Goal: Task Accomplishment & Management: Manage account settings

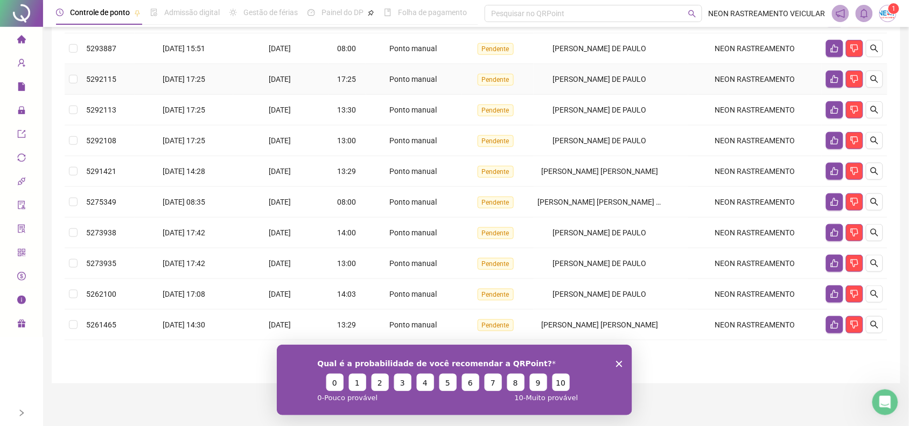
scroll to position [206, 0]
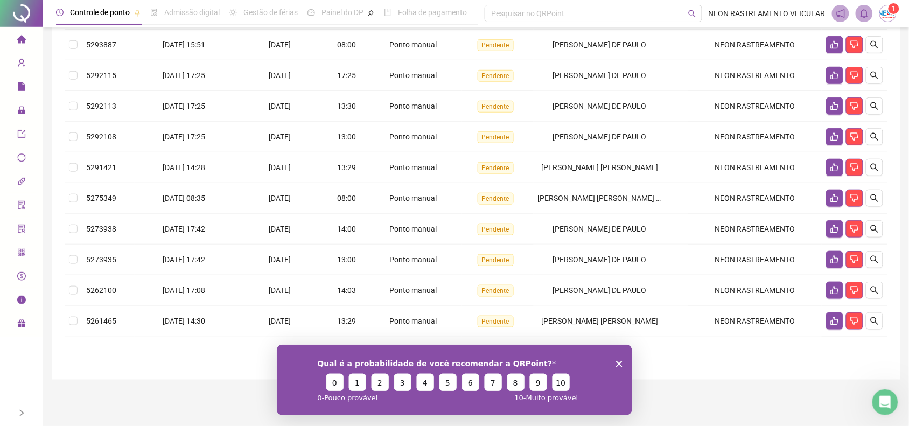
click at [620, 362] on polygon "Fechar inquérito" at bounding box center [618, 363] width 6 height 6
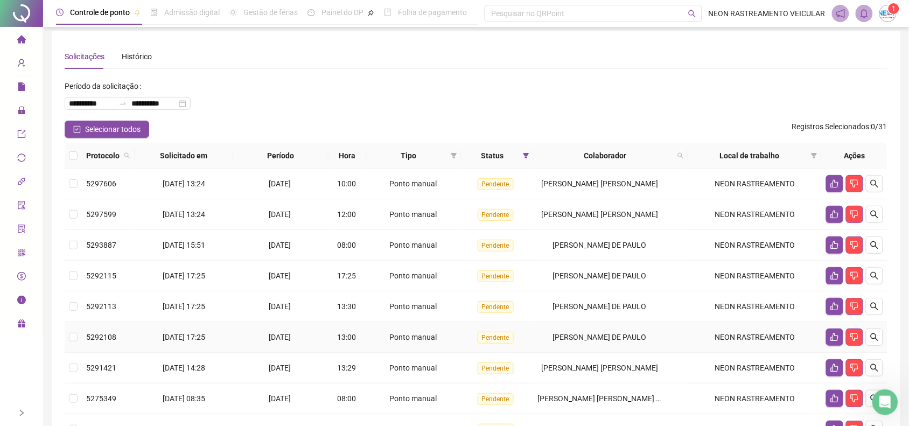
scroll to position [4, 0]
click at [831, 184] on icon "like" at bounding box center [834, 184] width 9 height 9
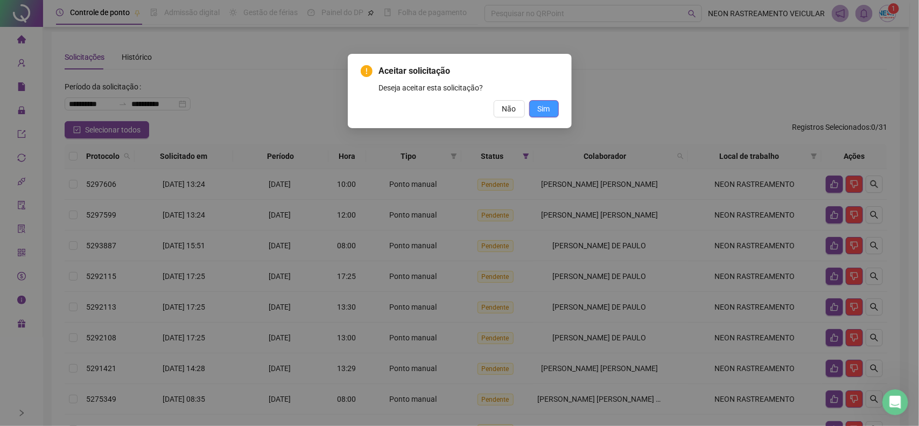
click at [538, 108] on span "Sim" at bounding box center [544, 109] width 12 height 12
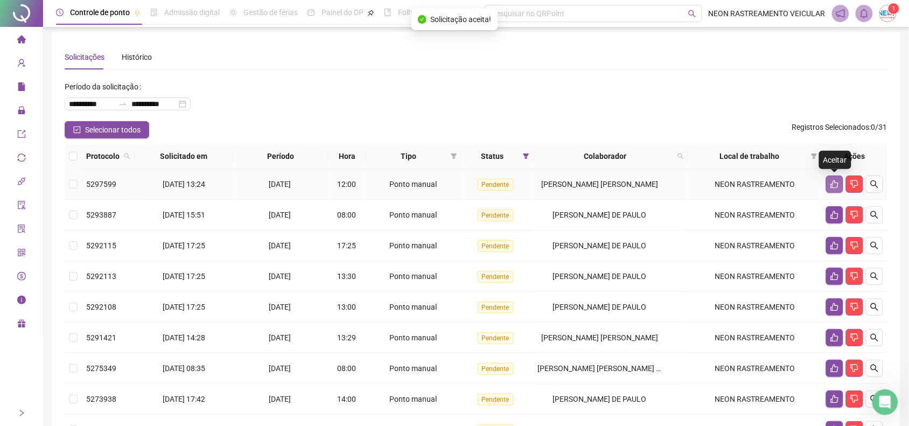
click at [830, 187] on button "button" at bounding box center [834, 183] width 17 height 17
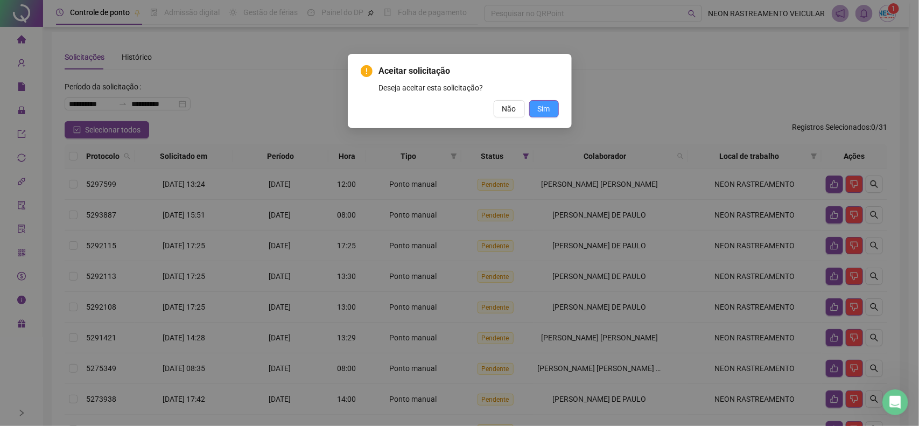
click at [547, 108] on span "Sim" at bounding box center [544, 109] width 12 height 12
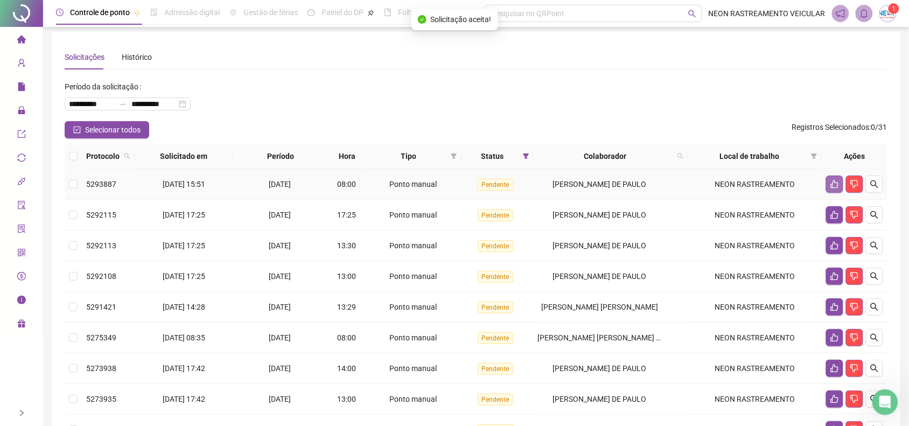
click at [836, 187] on icon "like" at bounding box center [835, 184] width 8 height 8
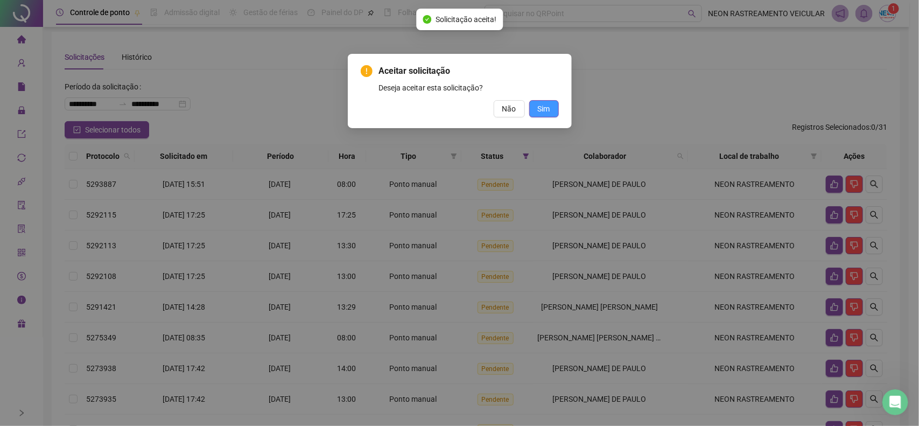
click at [543, 108] on span "Sim" at bounding box center [544, 109] width 12 height 12
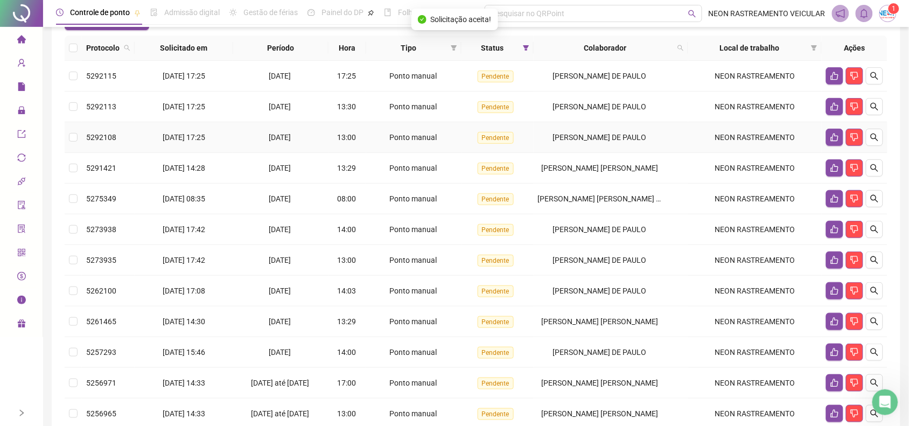
scroll to position [219, 0]
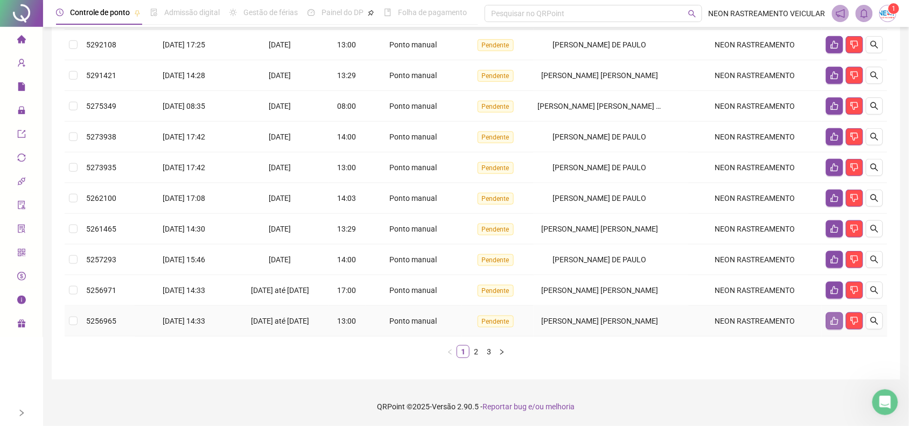
click at [835, 317] on icon "like" at bounding box center [835, 321] width 8 height 8
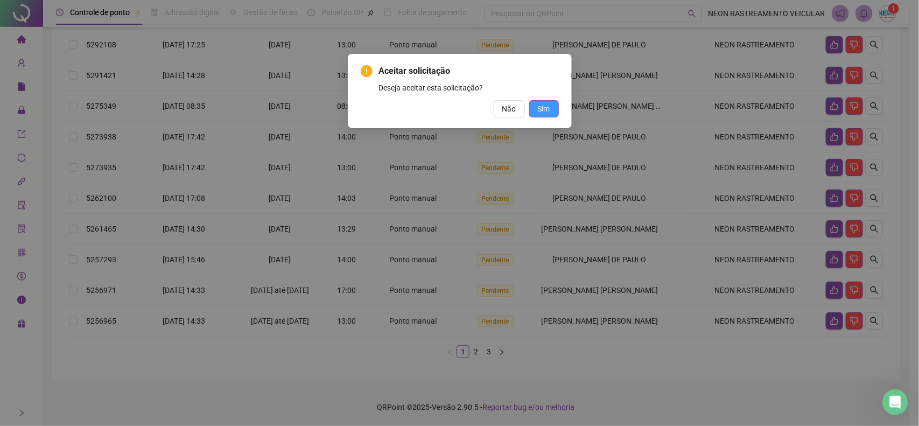
click at [548, 108] on span "Sim" at bounding box center [544, 109] width 12 height 12
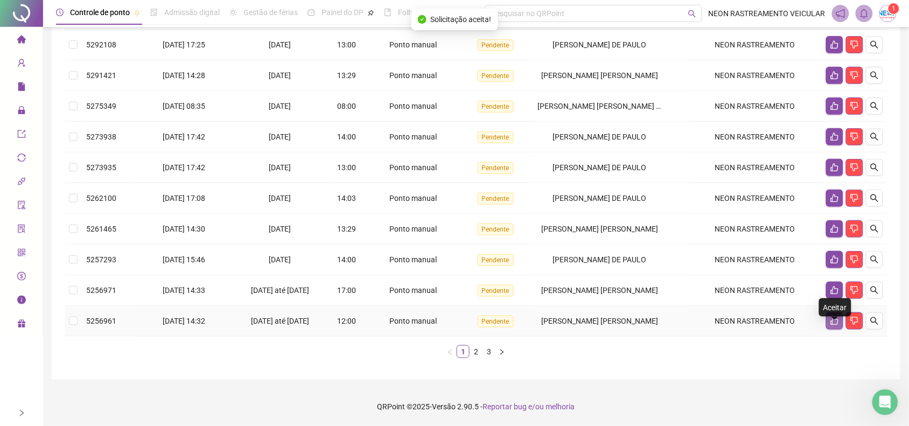
click at [835, 318] on icon "like" at bounding box center [834, 321] width 9 height 9
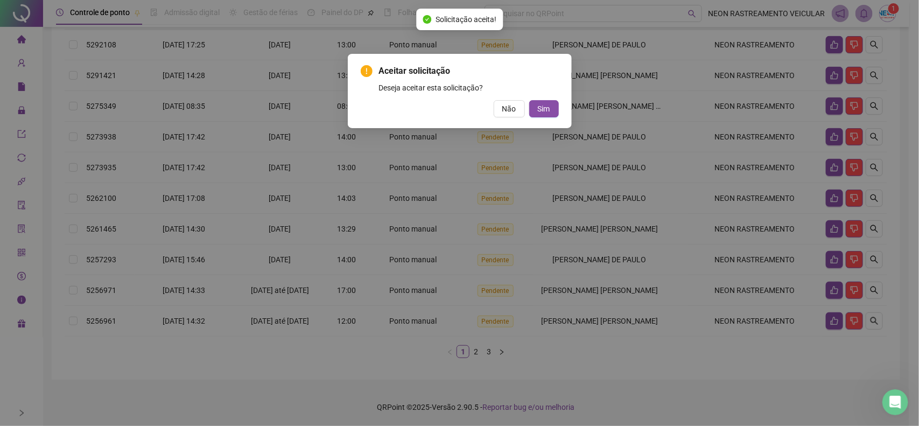
click at [560, 106] on div "Aceitar solicitação Deseja aceitar esta solicitação? Não Sim" at bounding box center [460, 91] width 224 height 74
click at [553, 110] on button "Sim" at bounding box center [544, 108] width 30 height 17
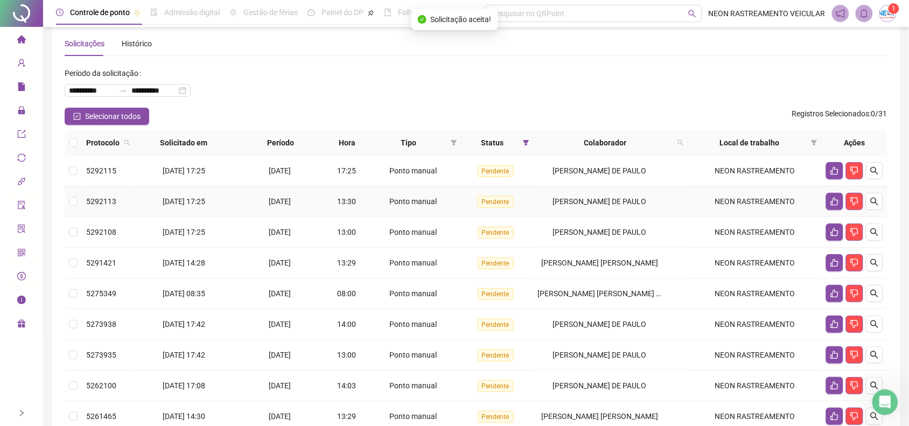
scroll to position [0, 0]
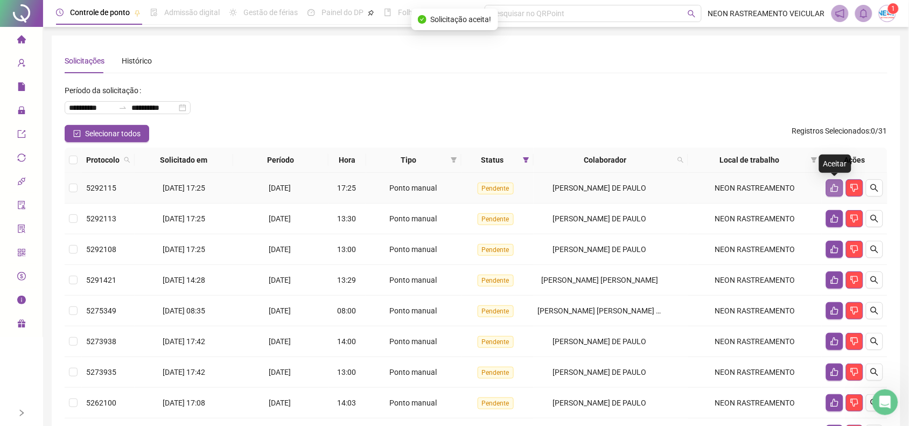
click at [834, 186] on icon "like" at bounding box center [834, 188] width 9 height 9
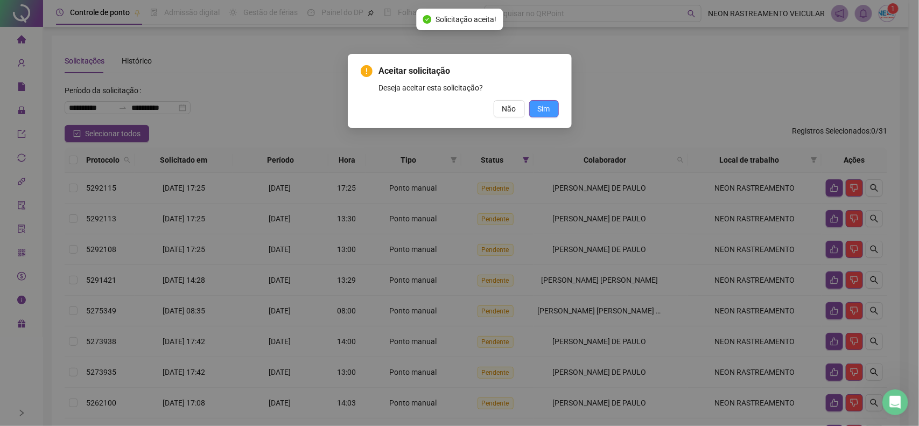
click at [550, 109] on span "Sim" at bounding box center [544, 109] width 12 height 12
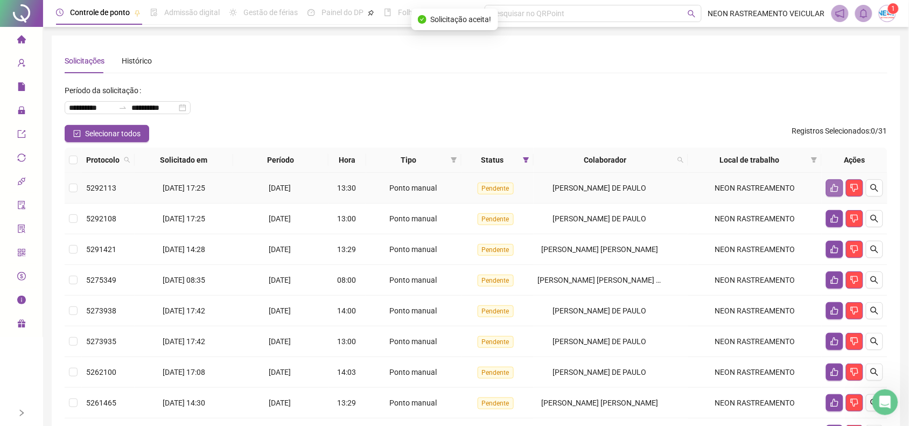
click at [834, 190] on icon "like" at bounding box center [834, 188] width 9 height 9
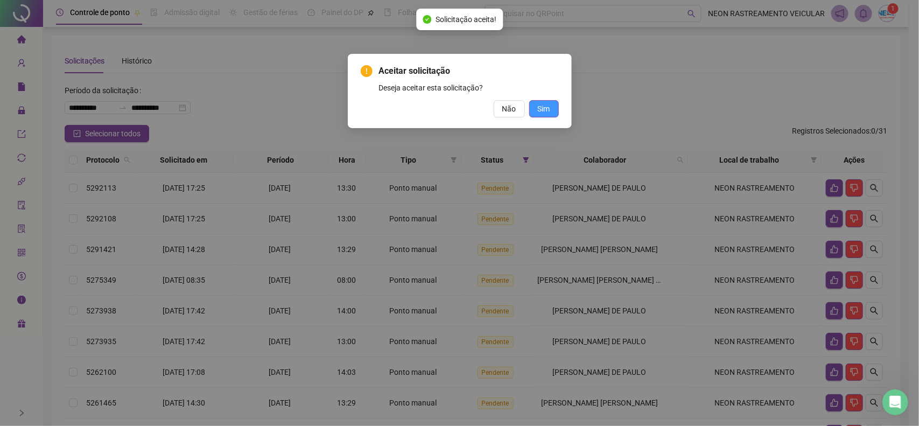
click at [542, 106] on span "Sim" at bounding box center [544, 109] width 12 height 12
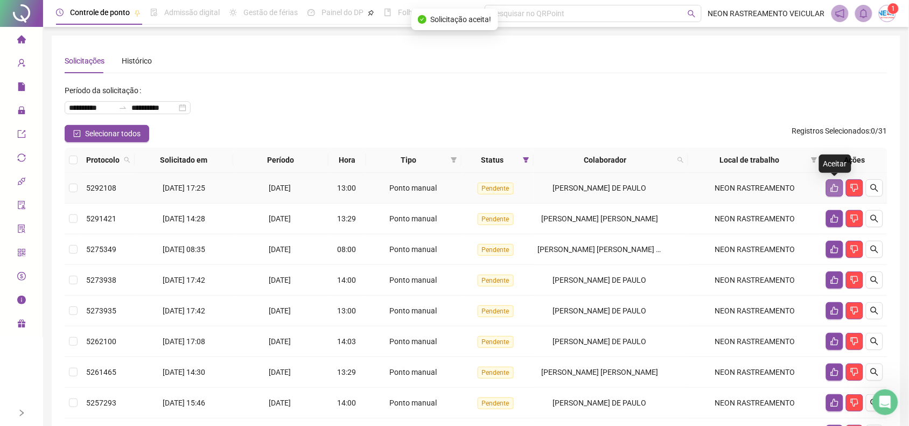
click at [831, 191] on icon "like" at bounding box center [835, 188] width 8 height 8
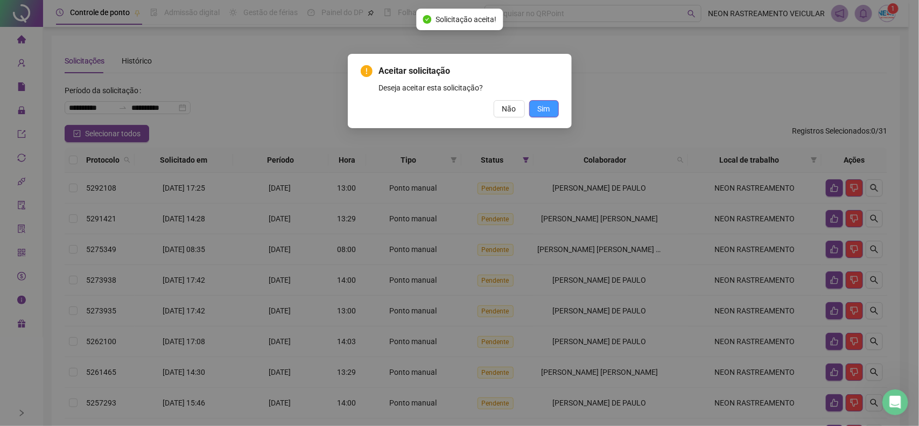
click at [542, 103] on span "Sim" at bounding box center [544, 109] width 12 height 12
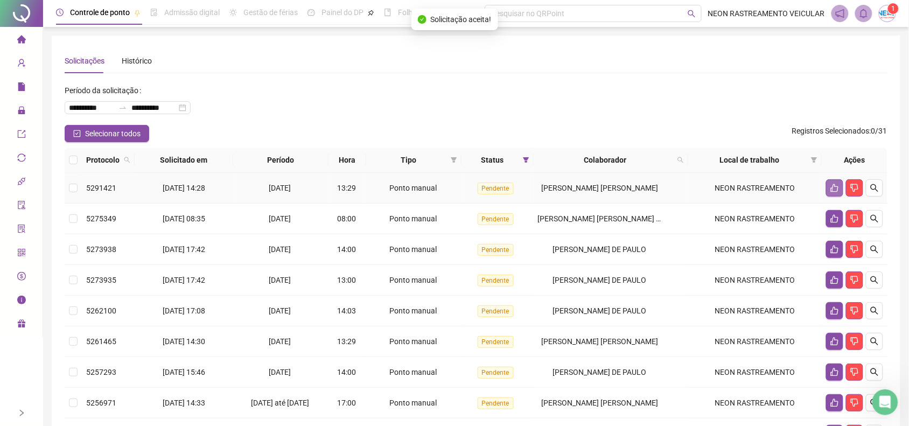
click at [833, 190] on icon "like" at bounding box center [834, 188] width 9 height 9
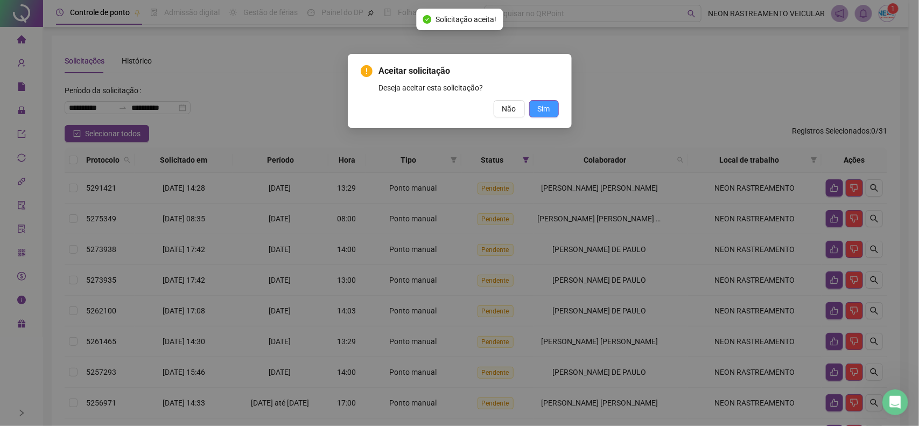
click at [546, 103] on span "Sim" at bounding box center [544, 109] width 12 height 12
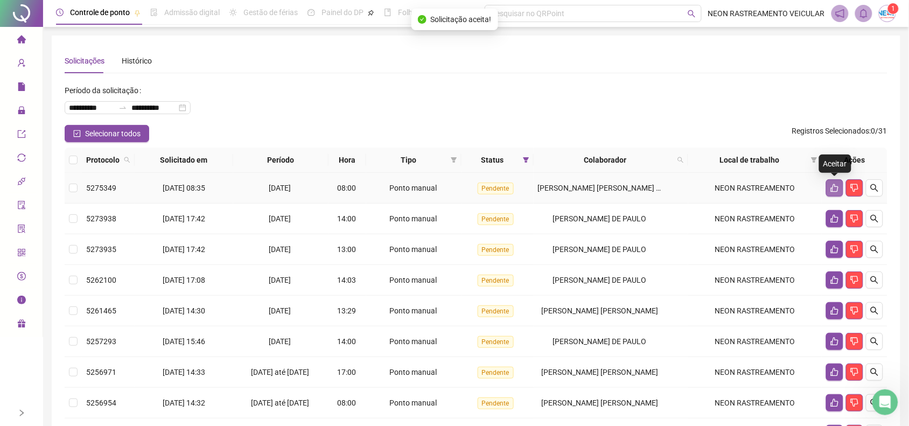
click at [833, 185] on icon "like" at bounding box center [835, 188] width 8 height 8
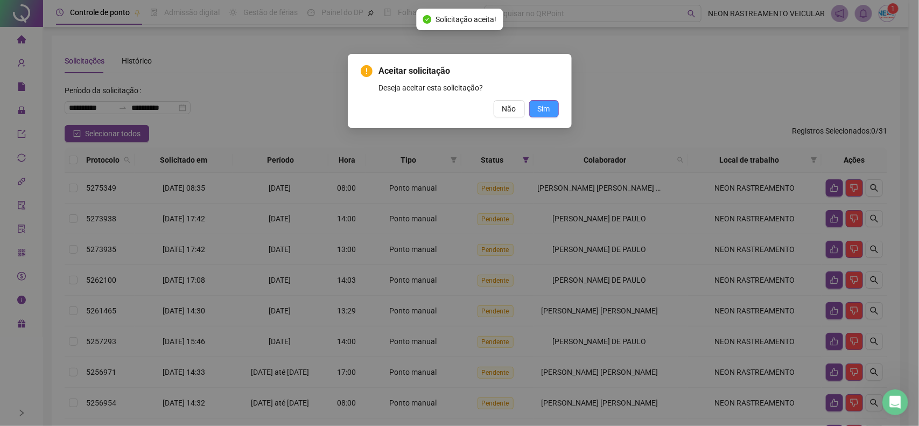
click at [542, 111] on span "Sim" at bounding box center [544, 109] width 12 height 12
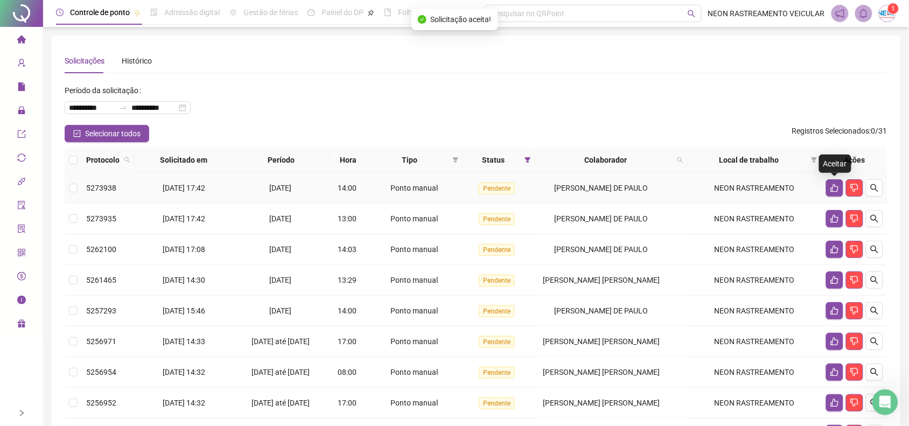
click at [832, 190] on icon "like" at bounding box center [834, 188] width 9 height 9
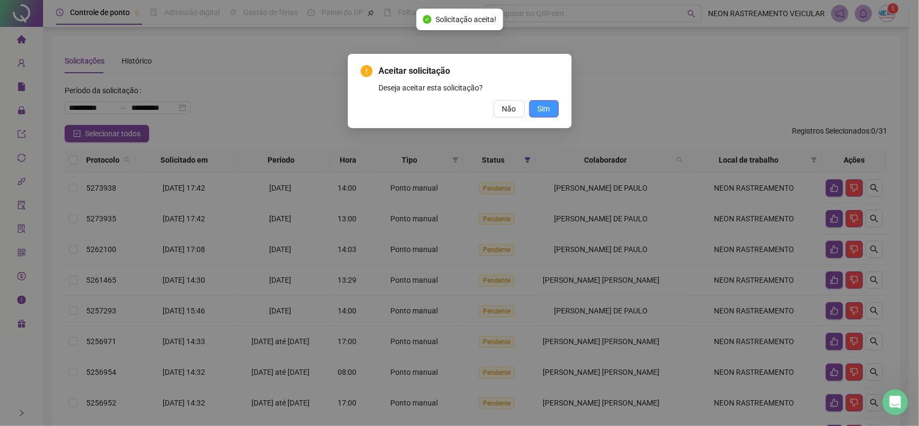
drag, startPoint x: 552, startPoint y: 106, endPoint x: 565, endPoint y: 105, distance: 13.5
click at [552, 107] on button "Sim" at bounding box center [544, 108] width 30 height 17
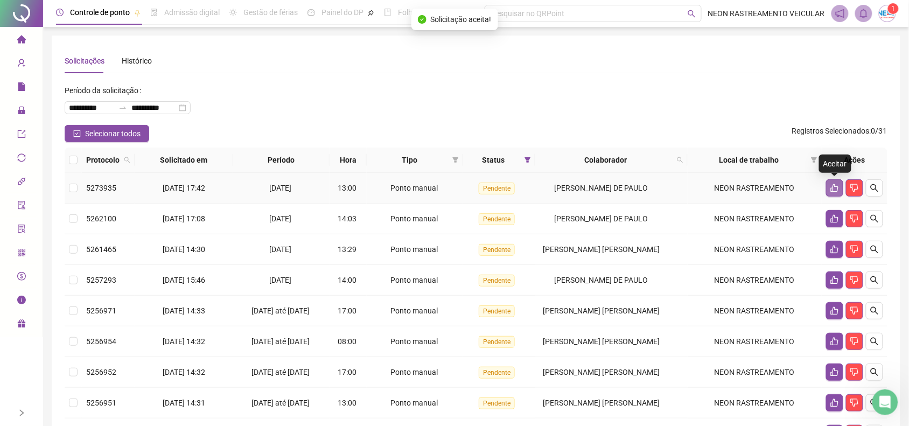
click at [833, 189] on icon "like" at bounding box center [834, 188] width 9 height 9
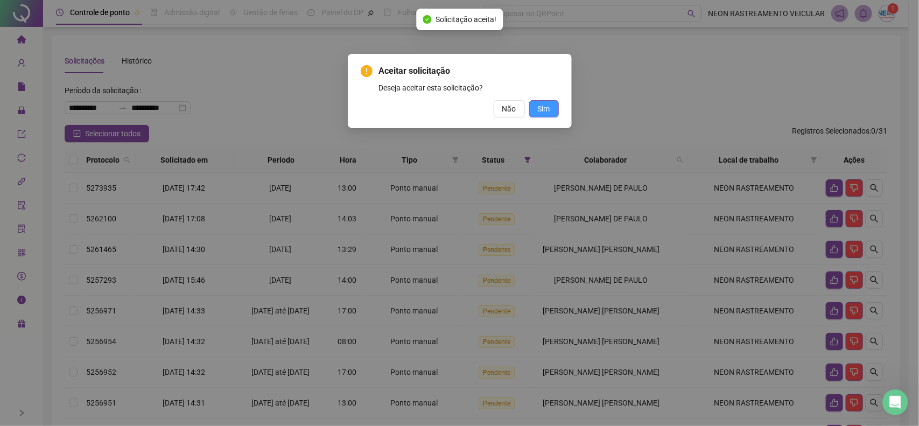
click at [543, 105] on span "Sim" at bounding box center [544, 109] width 12 height 12
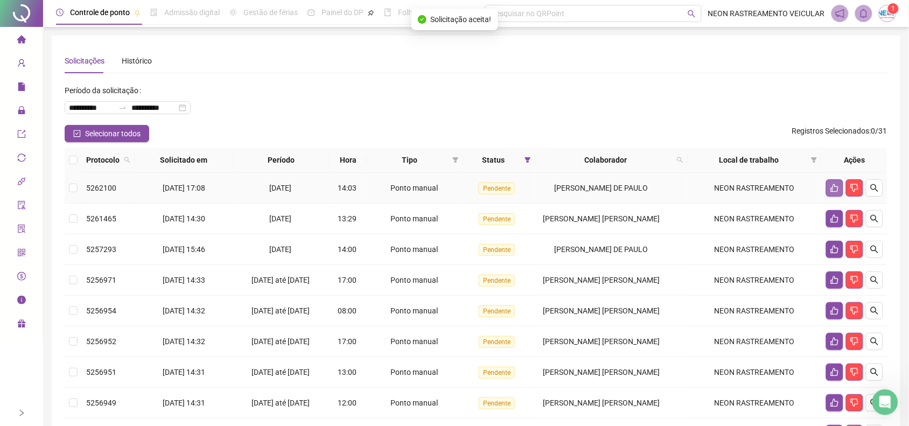
click at [828, 194] on button "button" at bounding box center [834, 187] width 17 height 17
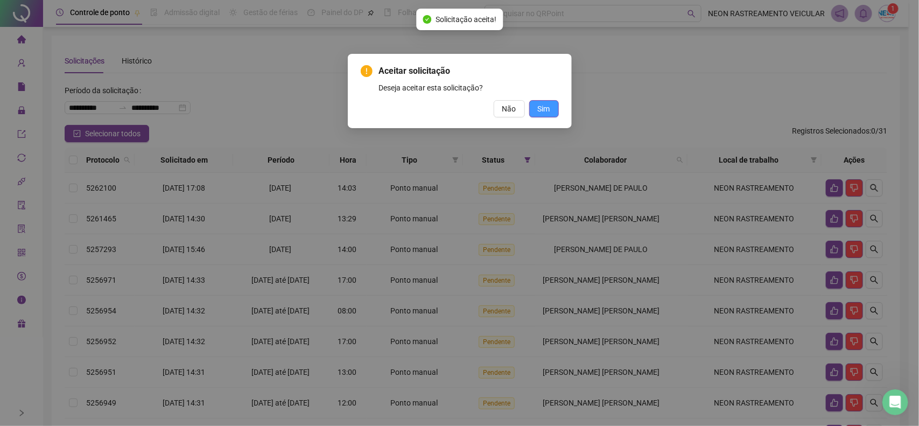
click at [540, 108] on span "Sim" at bounding box center [544, 109] width 12 height 12
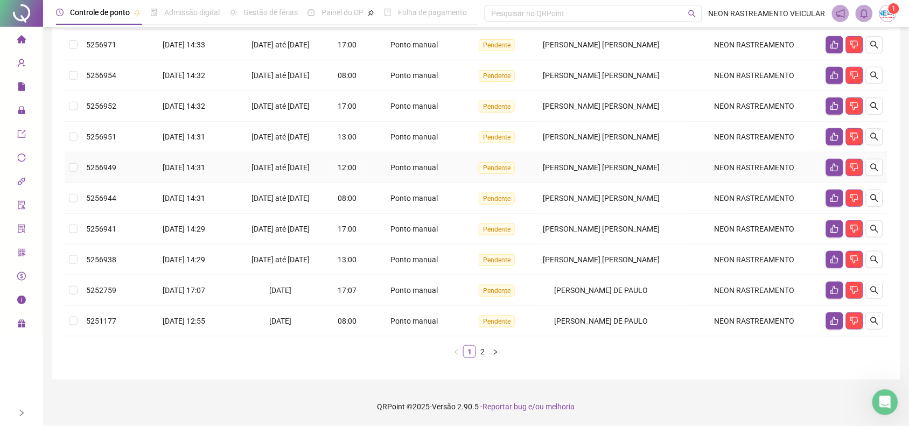
scroll to position [257, 0]
click at [480, 350] on link "2" at bounding box center [482, 352] width 12 height 12
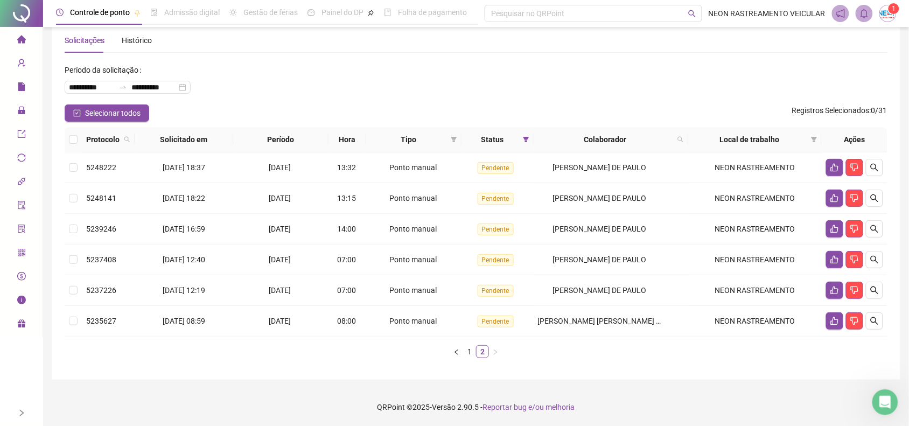
scroll to position [20, 0]
click at [830, 319] on button "button" at bounding box center [834, 320] width 17 height 17
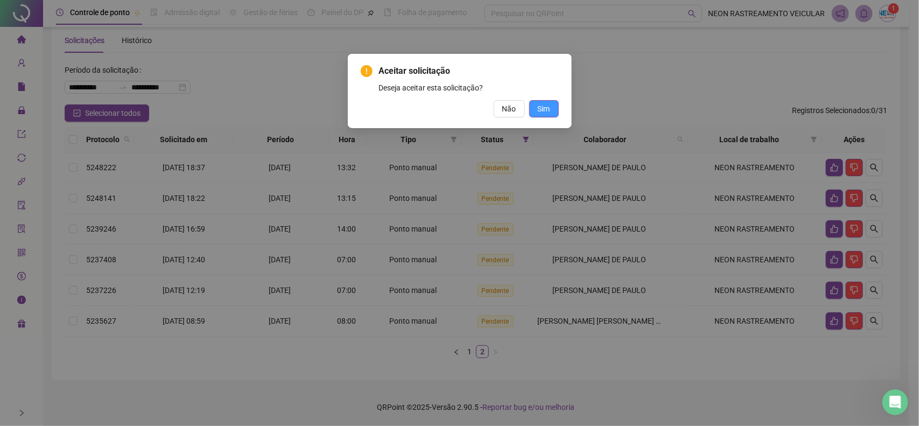
click at [552, 114] on button "Sim" at bounding box center [544, 108] width 30 height 17
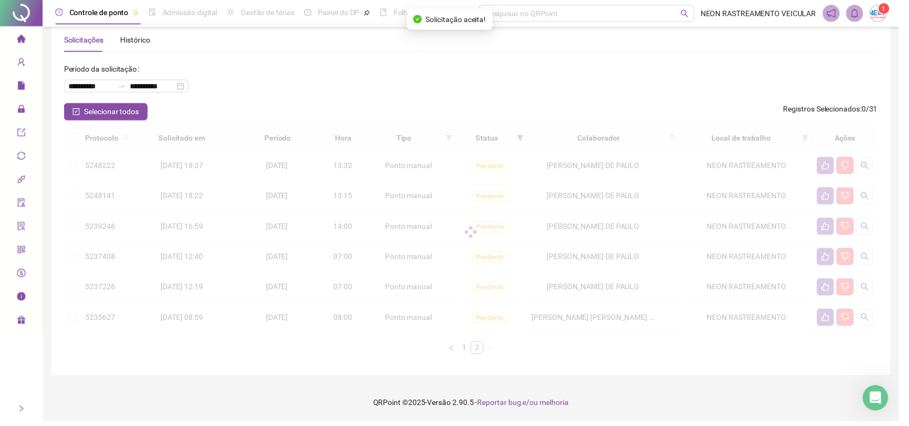
scroll to position [0, 0]
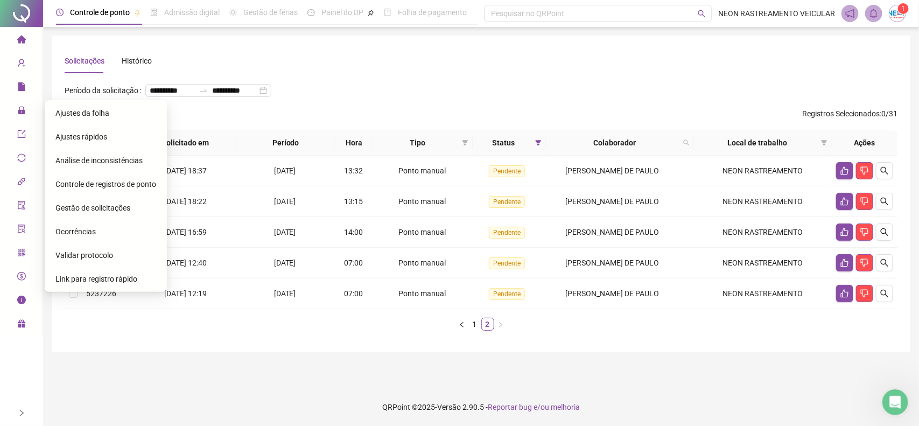
click at [89, 110] on span "Ajustes da folha" at bounding box center [82, 113] width 54 height 9
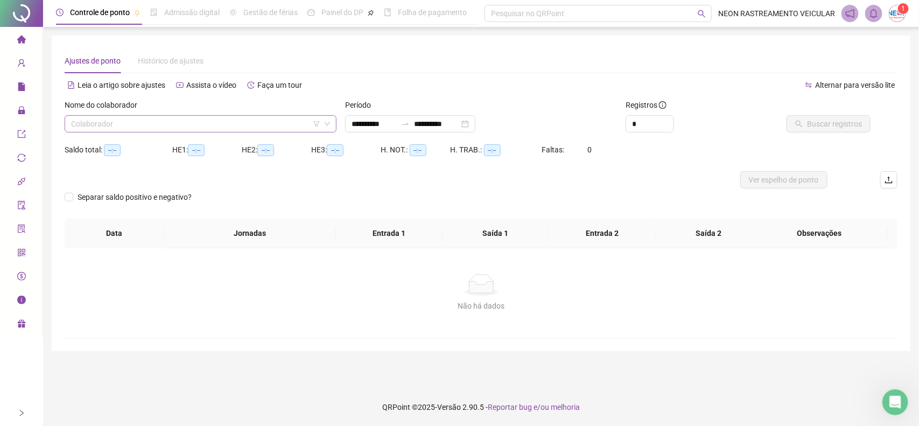
type input "**********"
click at [179, 134] on div "Nome do colaborador Colaborador" at bounding box center [200, 120] width 280 height 42
click at [167, 125] on input "search" at bounding box center [195, 124] width 249 height 16
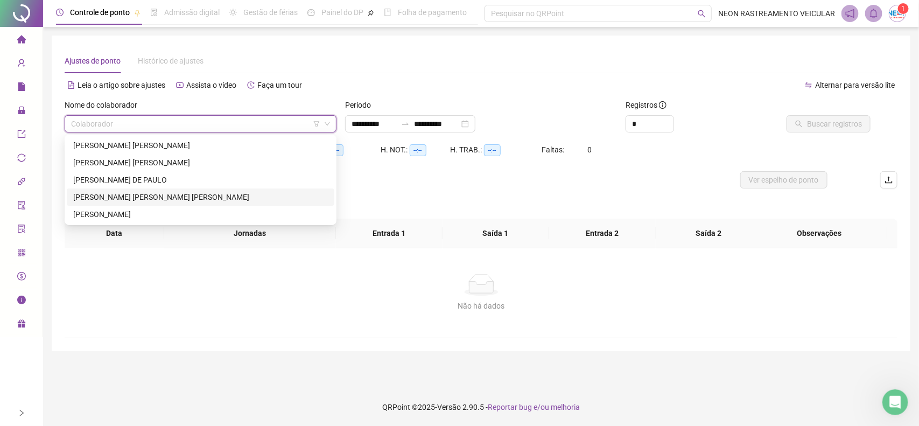
click at [160, 194] on div "[PERSON_NAME] [PERSON_NAME] [PERSON_NAME]" at bounding box center [200, 197] width 255 height 12
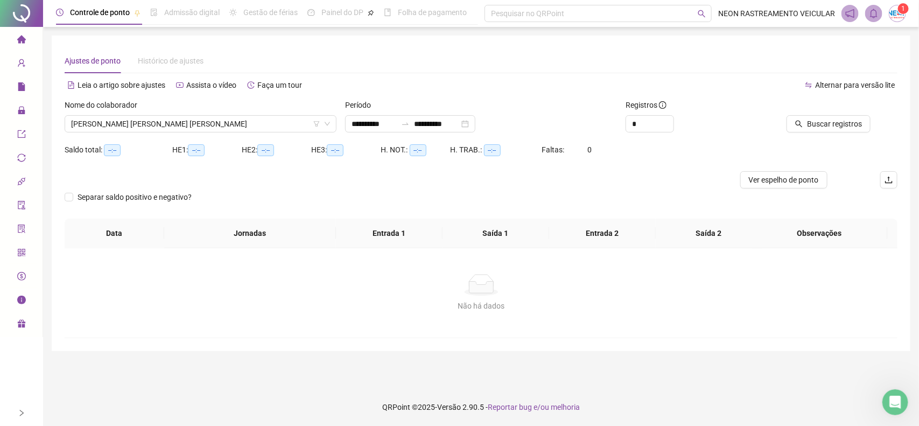
click at [574, 103] on div "Período" at bounding box center [481, 107] width 272 height 16
click at [809, 123] on span "Buscar registros" at bounding box center [834, 124] width 55 height 12
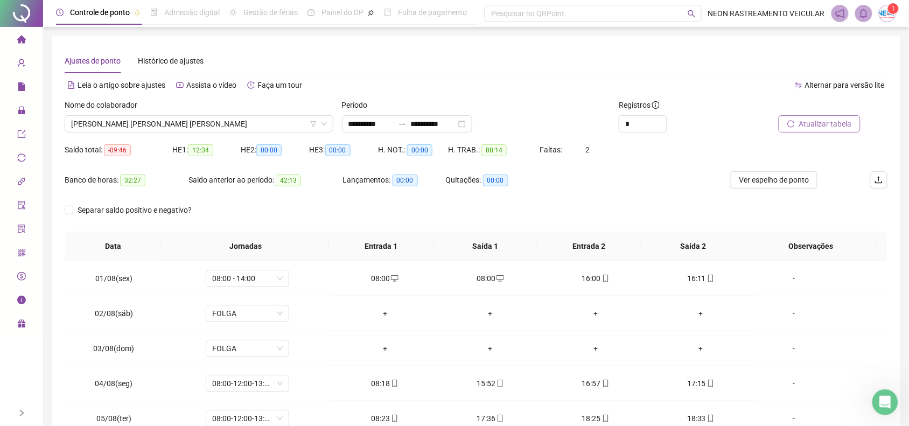
click at [891, 14] on img at bounding box center [887, 13] width 16 height 16
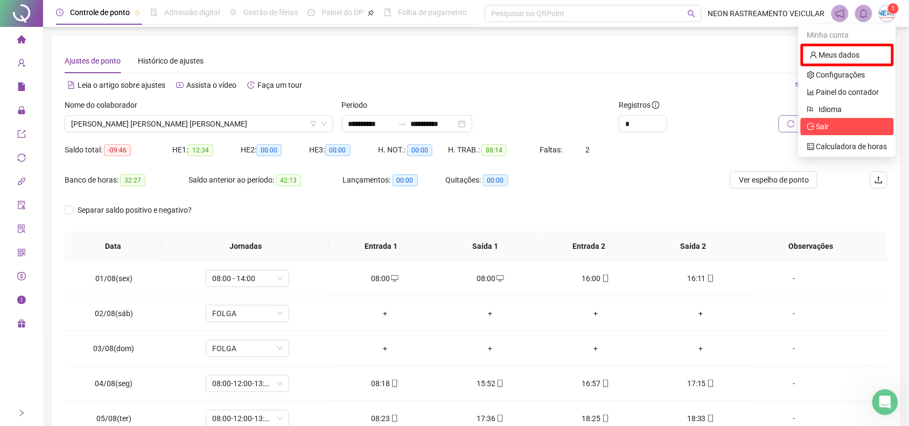
click at [831, 127] on span "Sair" at bounding box center [847, 127] width 80 height 12
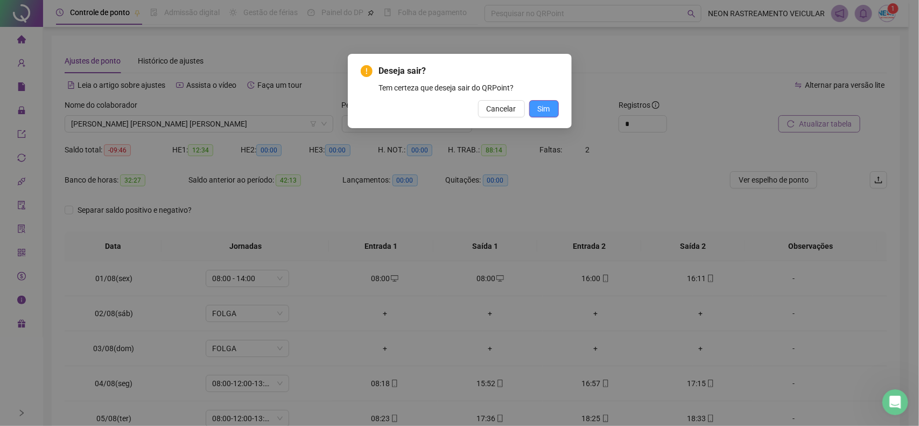
click at [555, 105] on button "Sim" at bounding box center [544, 108] width 30 height 17
